Goal: Task Accomplishment & Management: Use online tool/utility

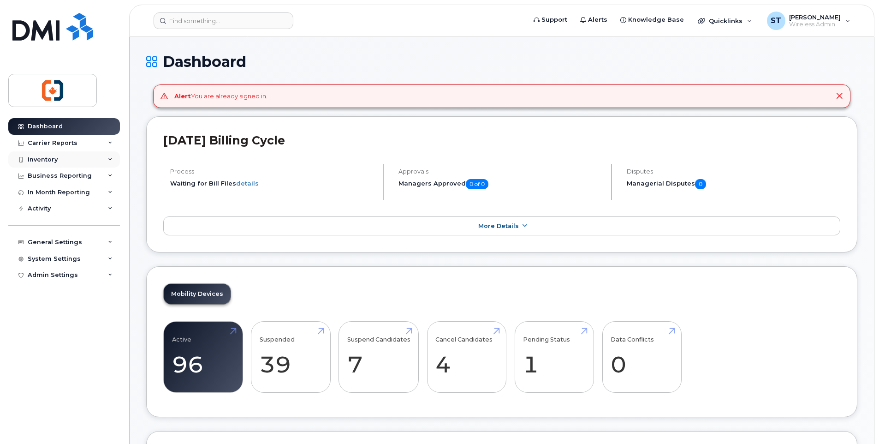
click at [50, 159] on div "Inventory" at bounding box center [43, 159] width 30 height 7
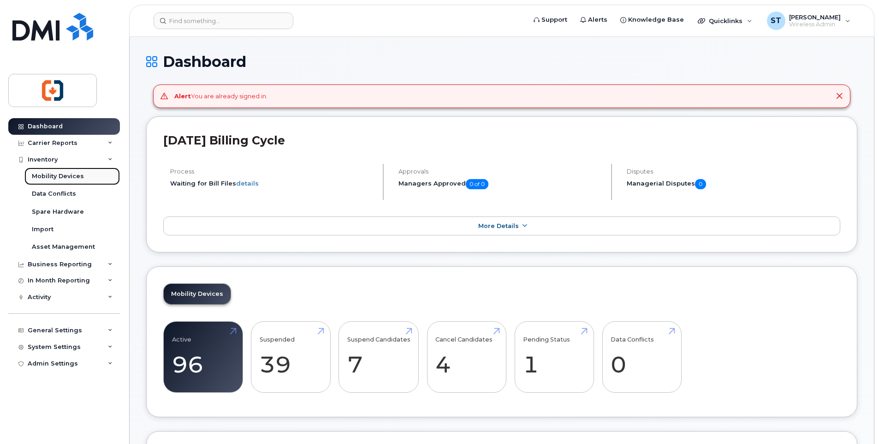
click at [57, 176] on div "Mobility Devices" at bounding box center [58, 176] width 52 height 8
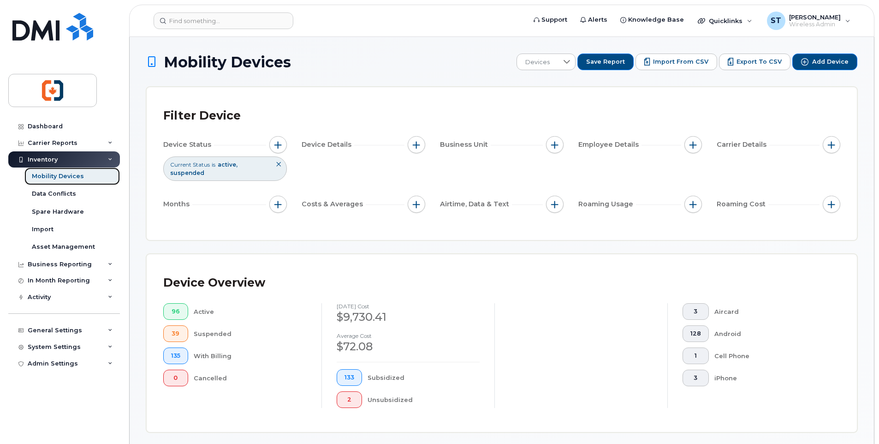
scroll to position [185, 0]
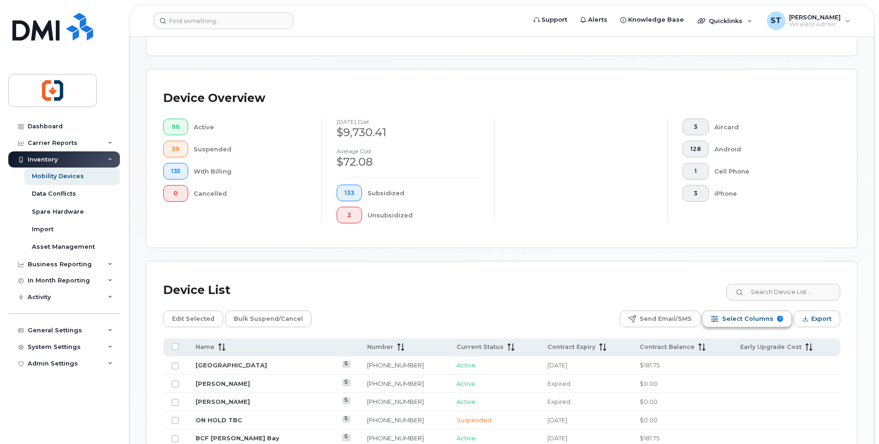
click at [753, 317] on span "Select Columns" at bounding box center [748, 319] width 51 height 14
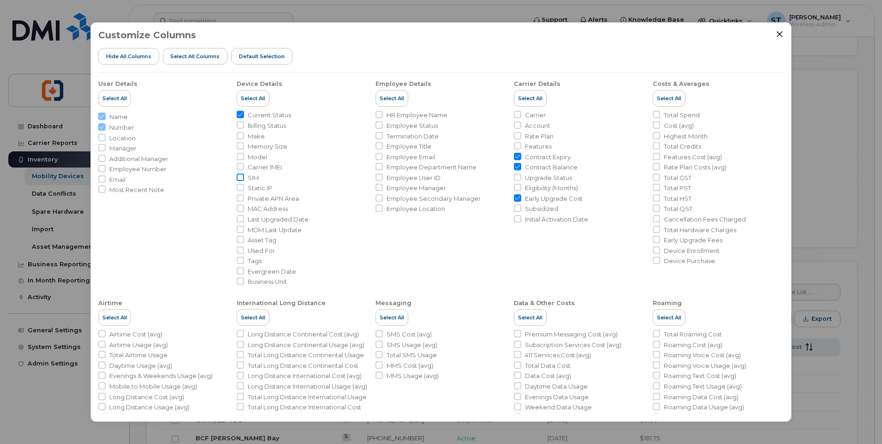
click at [240, 177] on input "SIM" at bounding box center [240, 176] width 7 height 7
checkbox input "true"
click at [240, 167] on input "Carrier IMEI" at bounding box center [240, 166] width 7 height 7
checkbox input "true"
click at [240, 138] on input "Make" at bounding box center [240, 135] width 7 height 7
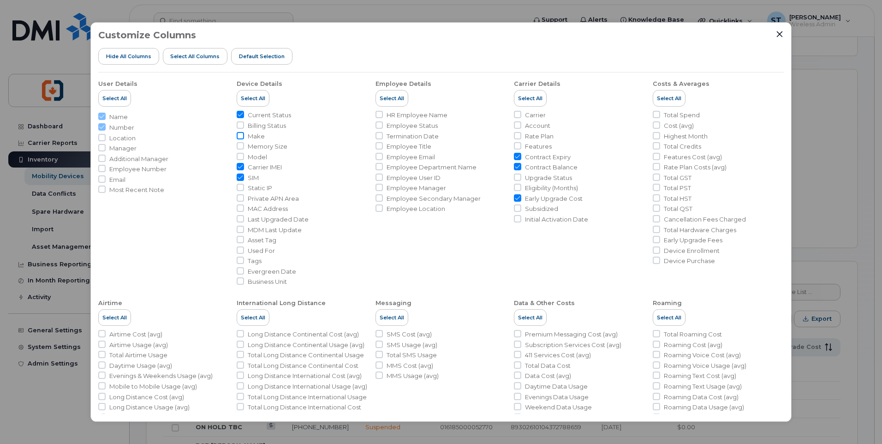
checkbox input "true"
click at [238, 147] on input "Memory Size" at bounding box center [240, 145] width 7 height 7
checkbox input "true"
click at [240, 156] on input "Model" at bounding box center [240, 156] width 7 height 7
checkbox input "true"
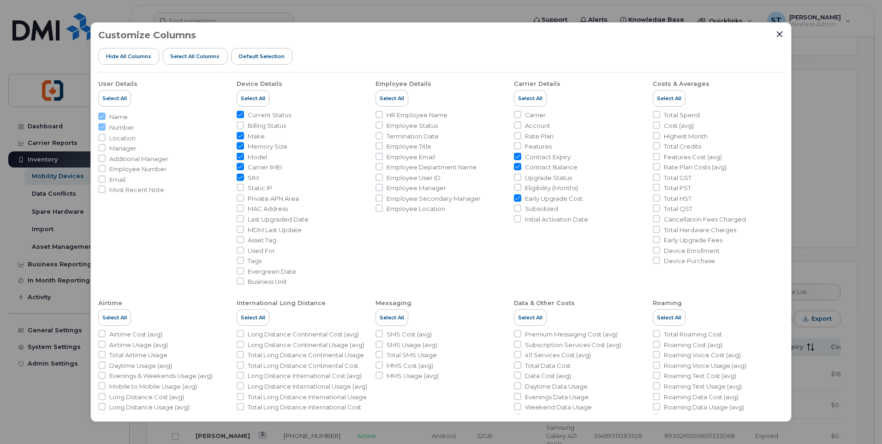
click at [517, 156] on input "Contract Expiry" at bounding box center [517, 156] width 7 height 7
checkbox input "false"
click at [515, 167] on input "Contract Balance" at bounding box center [517, 166] width 7 height 7
checkbox input "false"
click at [516, 195] on input "Early Upgrade Cost" at bounding box center [517, 197] width 7 height 7
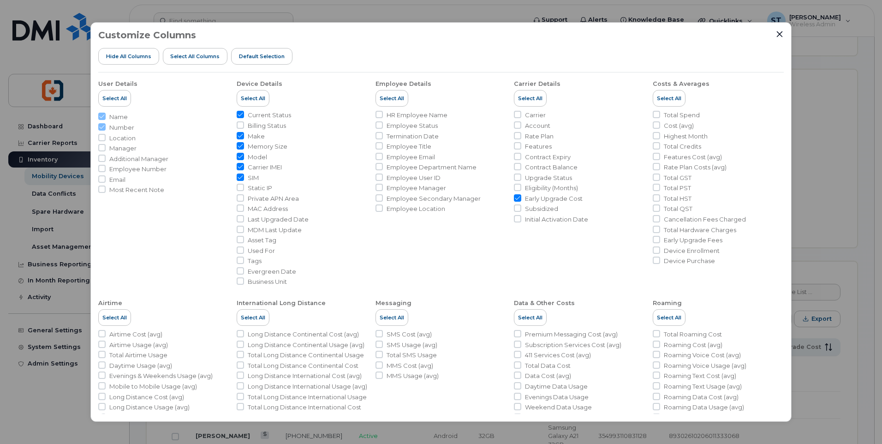
checkbox input "false"
click at [778, 35] on icon "Close" at bounding box center [779, 33] width 7 height 7
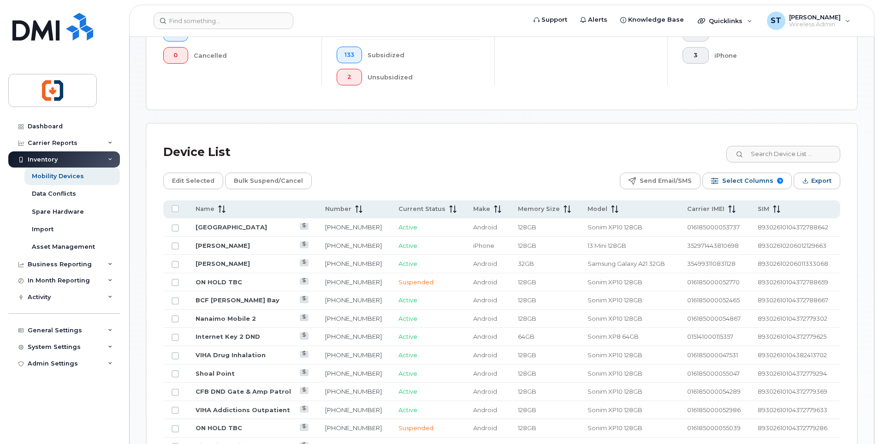
scroll to position [323, 0]
click at [807, 179] on icon "Export" at bounding box center [806, 180] width 6 height 6
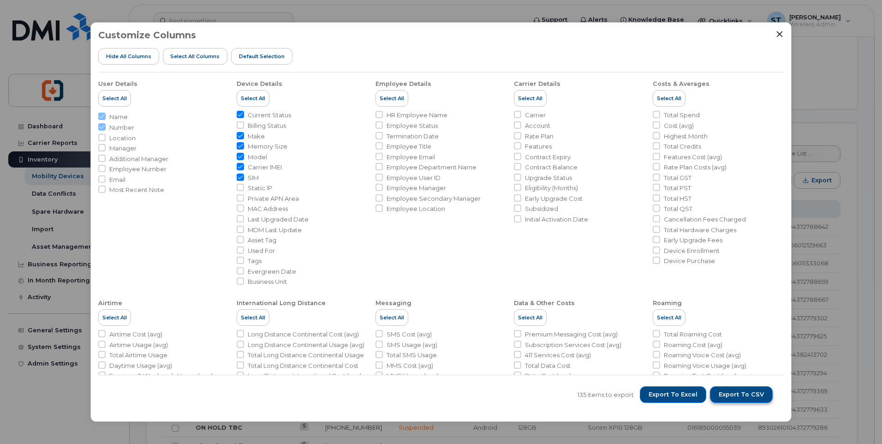
click at [744, 395] on span "Export to CSV" at bounding box center [741, 394] width 45 height 8
click at [840, 89] on div "Customize Columns Hide All Columns Select all Columns Default Selection User De…" at bounding box center [441, 222] width 882 height 444
